Goal: Complete application form

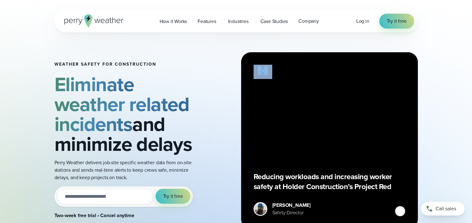
click at [107, 192] on input "email" at bounding box center [105, 197] width 96 height 16
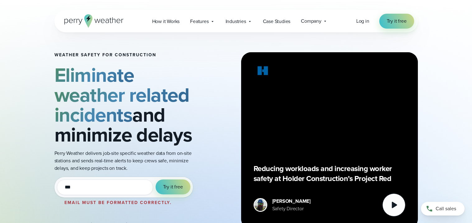
type input "**********"
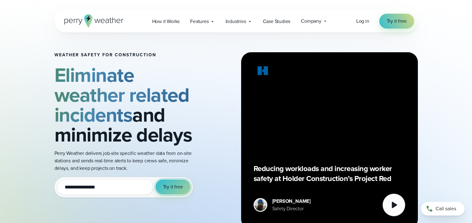
click at [170, 184] on span "Try it free" at bounding box center [173, 186] width 20 height 7
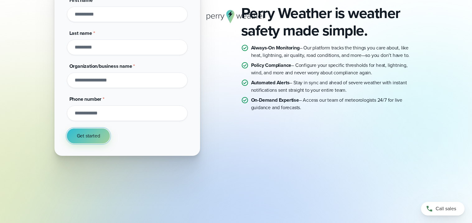
click at [93, 133] on span "Get started" at bounding box center [88, 135] width 23 height 7
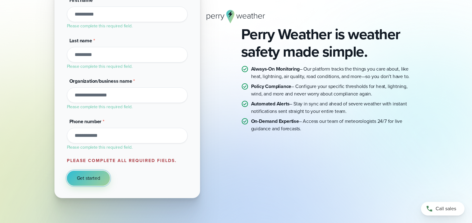
scroll to position [109, 0]
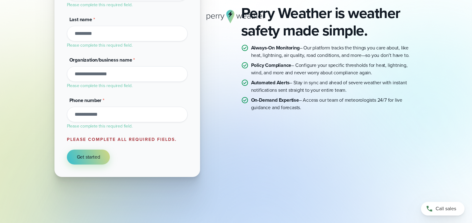
click at [106, 112] on input "Phone number *" at bounding box center [127, 115] width 121 height 16
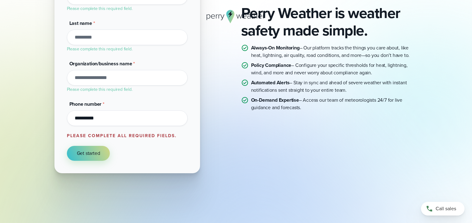
type input "**********"
click at [143, 76] on input "Organization/business name *" at bounding box center [127, 78] width 121 height 16
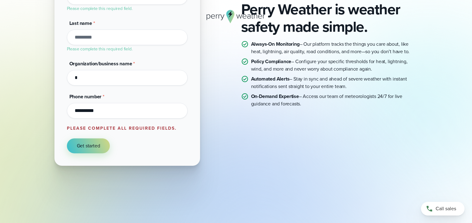
scroll to position [101, 0]
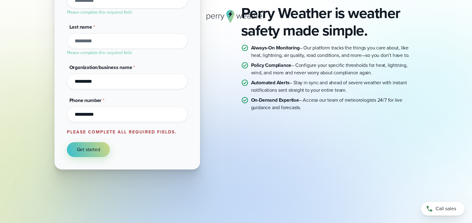
type input "**********"
click at [149, 42] on input "Last name *" at bounding box center [127, 41] width 121 height 16
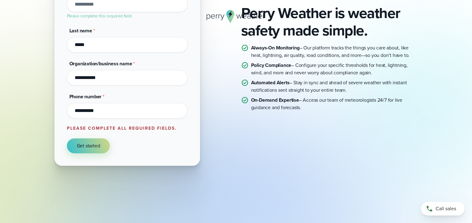
click at [155, 6] on input "First name *" at bounding box center [127, 5] width 121 height 16
click at [141, 45] on input "*****" at bounding box center [127, 45] width 121 height 16
type input "*"
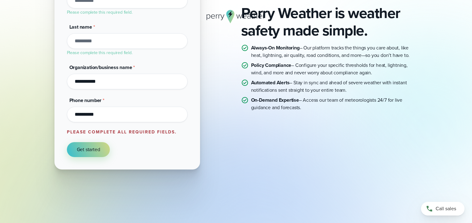
click at [129, 18] on div at bounding box center [236, 16] width 364 height 13
click at [122, 2] on input "First name *" at bounding box center [127, 1] width 121 height 16
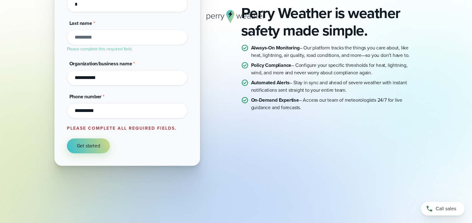
type input "*"
click at [124, 35] on input "Last name *" at bounding box center [127, 38] width 121 height 16
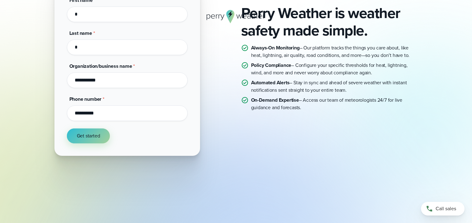
type input "*"
click at [92, 129] on button "Get started" at bounding box center [88, 136] width 43 height 15
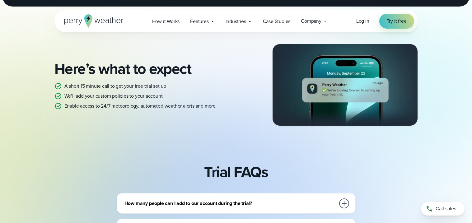
scroll to position [117, 0]
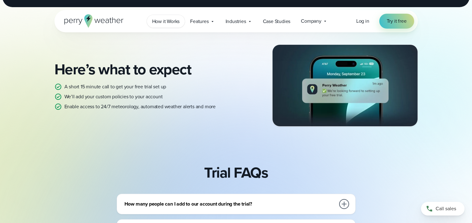
click at [169, 25] on link "How it Works" at bounding box center [166, 21] width 38 height 13
